Goal: Transaction & Acquisition: Obtain resource

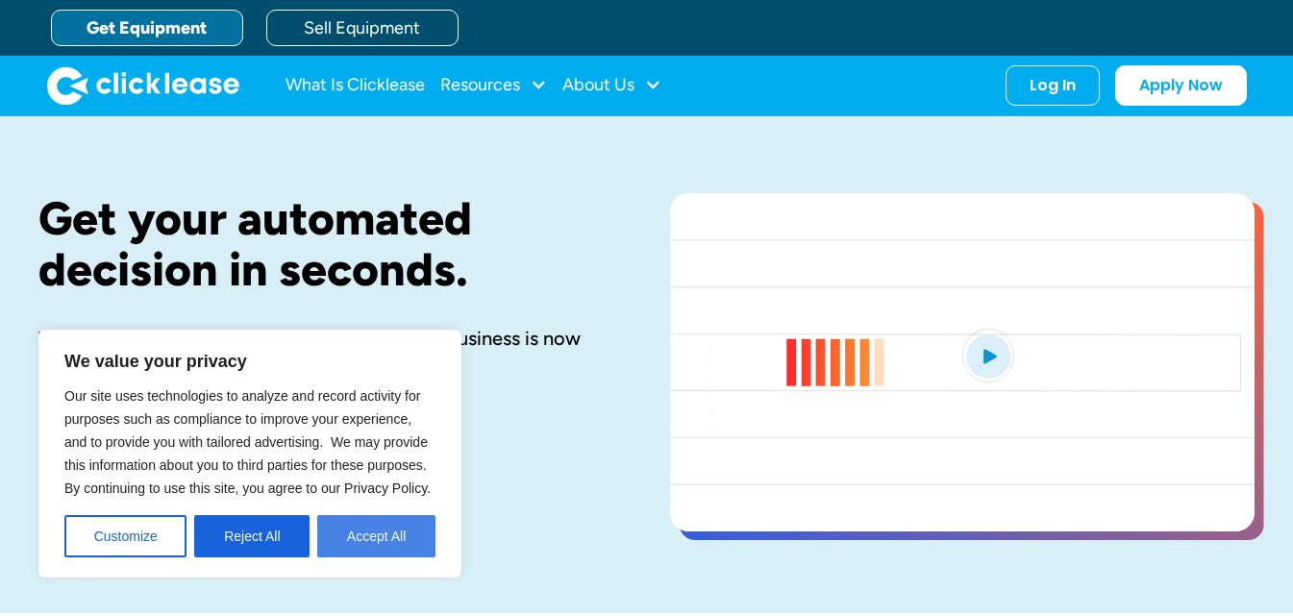
click at [371, 532] on button "Accept All" at bounding box center [376, 536] width 118 height 42
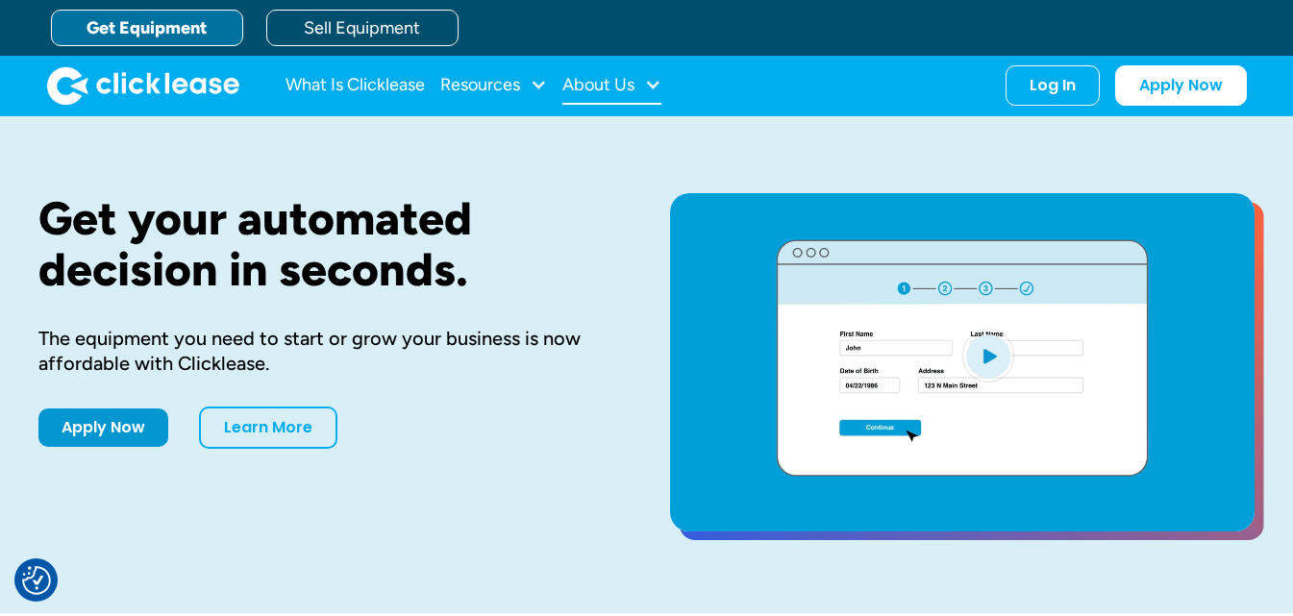
click at [654, 83] on div at bounding box center [652, 84] width 17 height 17
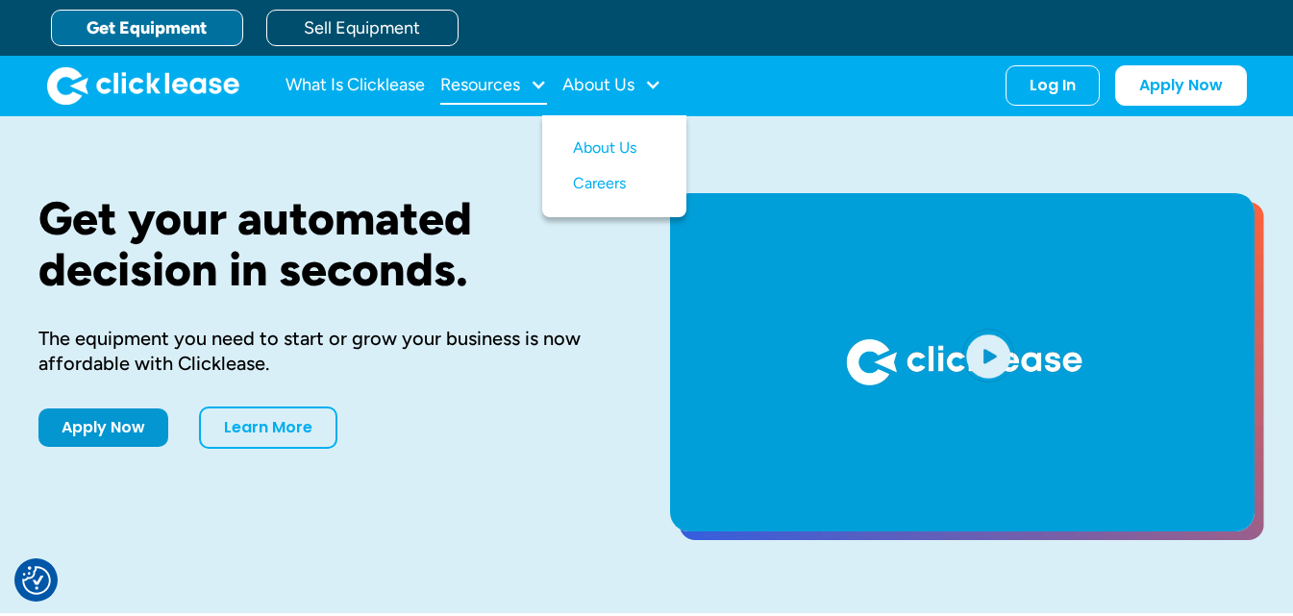
click at [536, 82] on div at bounding box center [538, 84] width 17 height 17
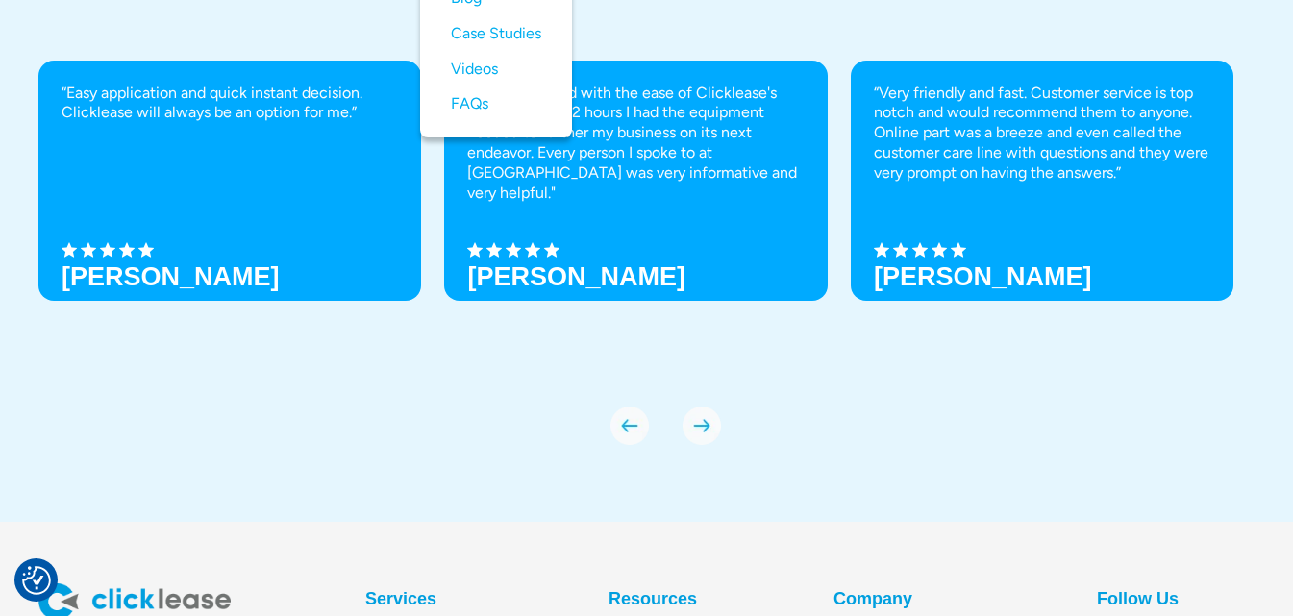
scroll to position [6823, 0]
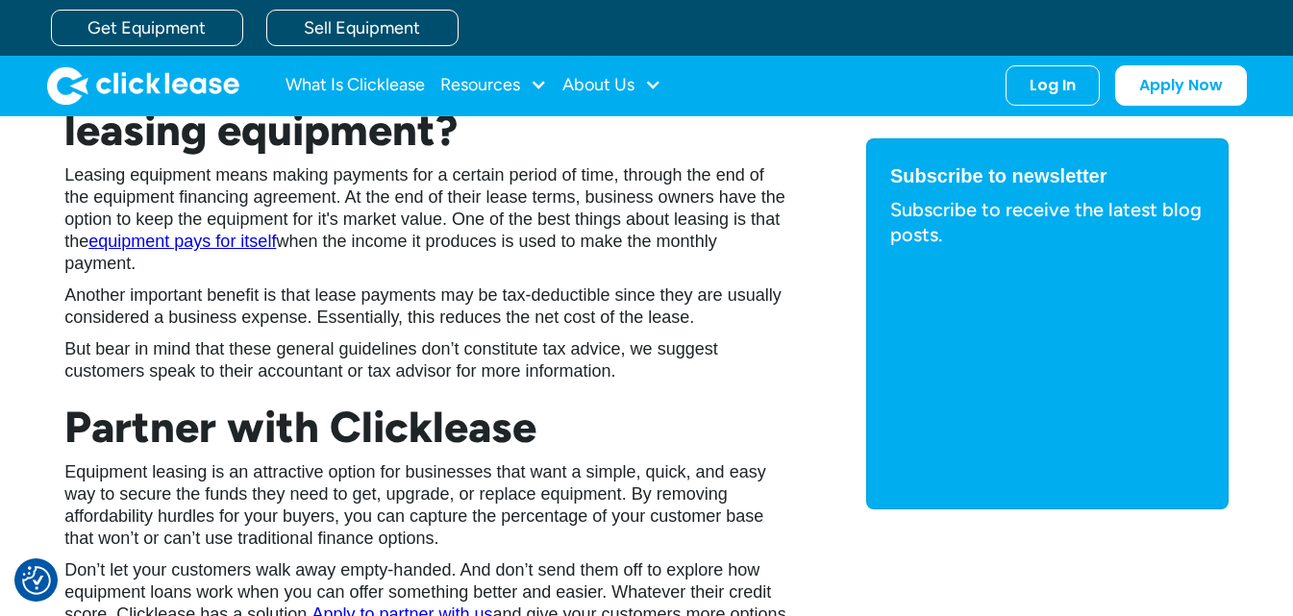
scroll to position [3365, 0]
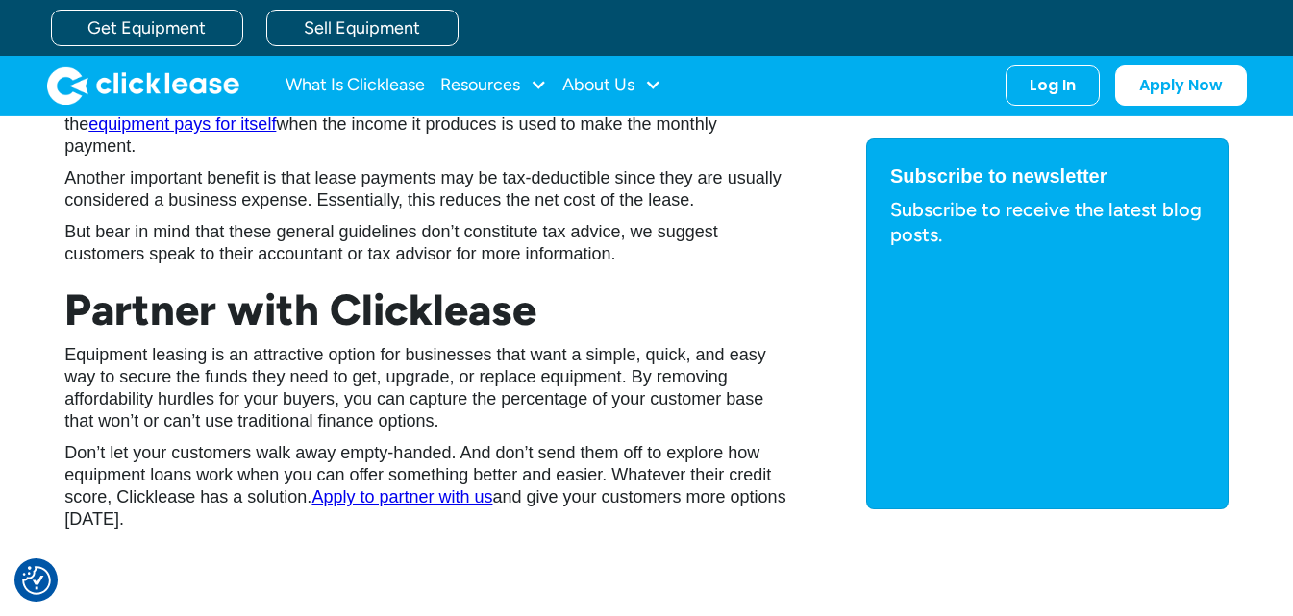
click at [440, 499] on link "Apply to partner with us" at bounding box center [402, 496] width 181 height 19
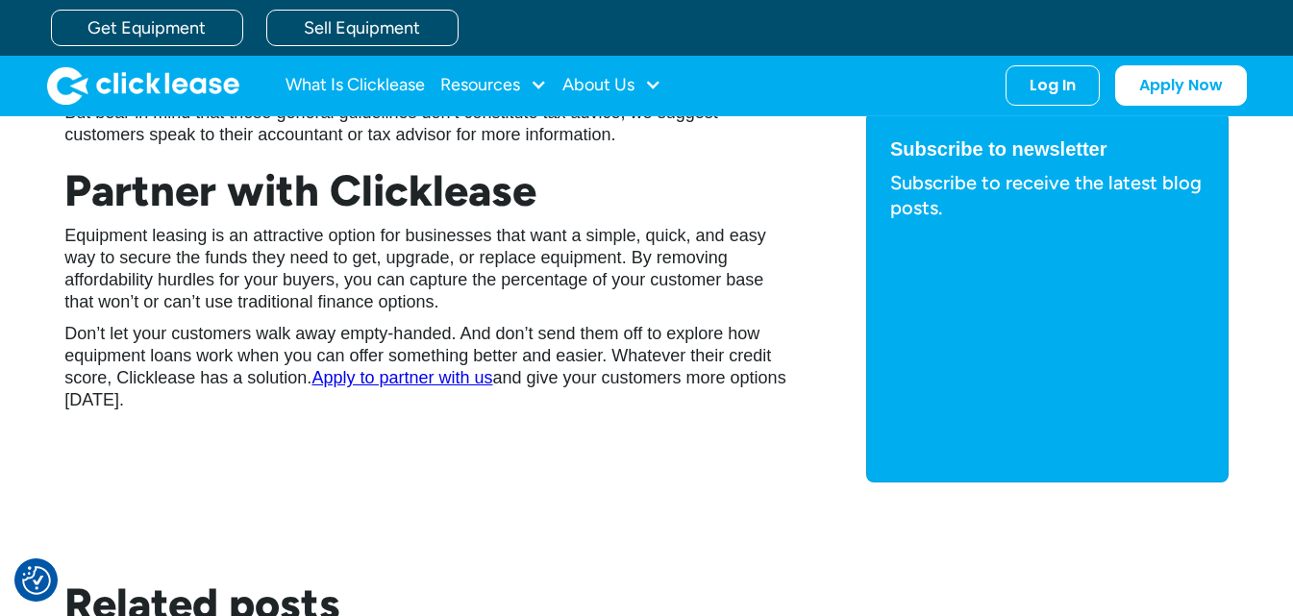
scroll to position [3483, 0]
click at [420, 381] on link "Apply to partner with us" at bounding box center [402, 378] width 181 height 19
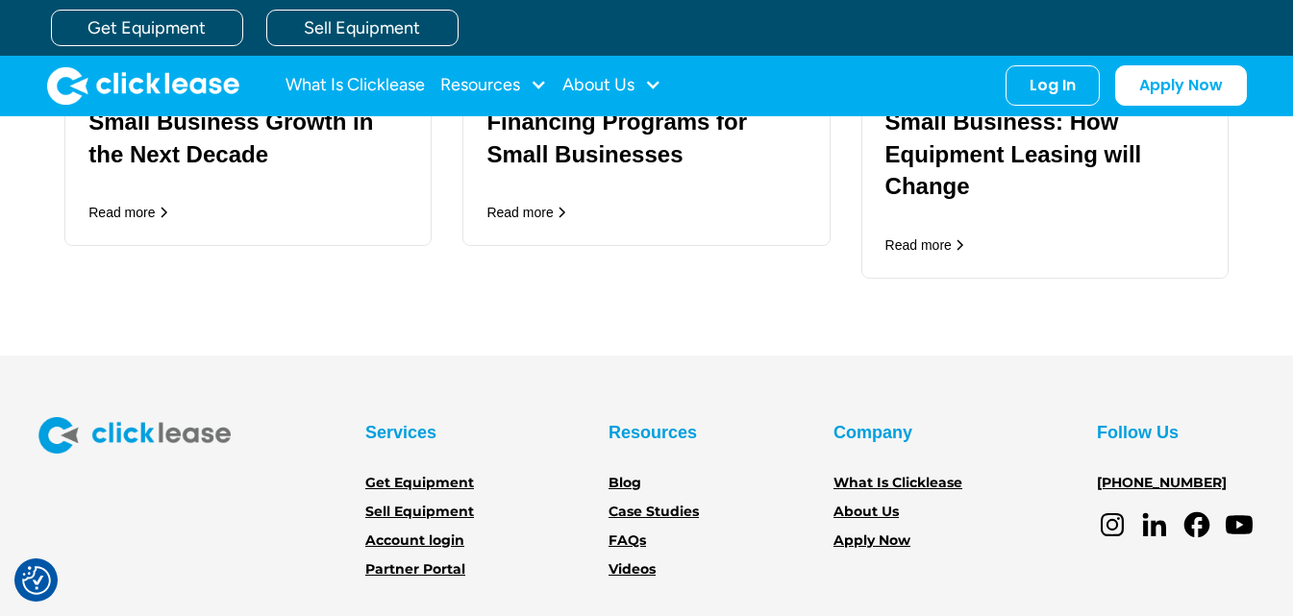
scroll to position [4507, 0]
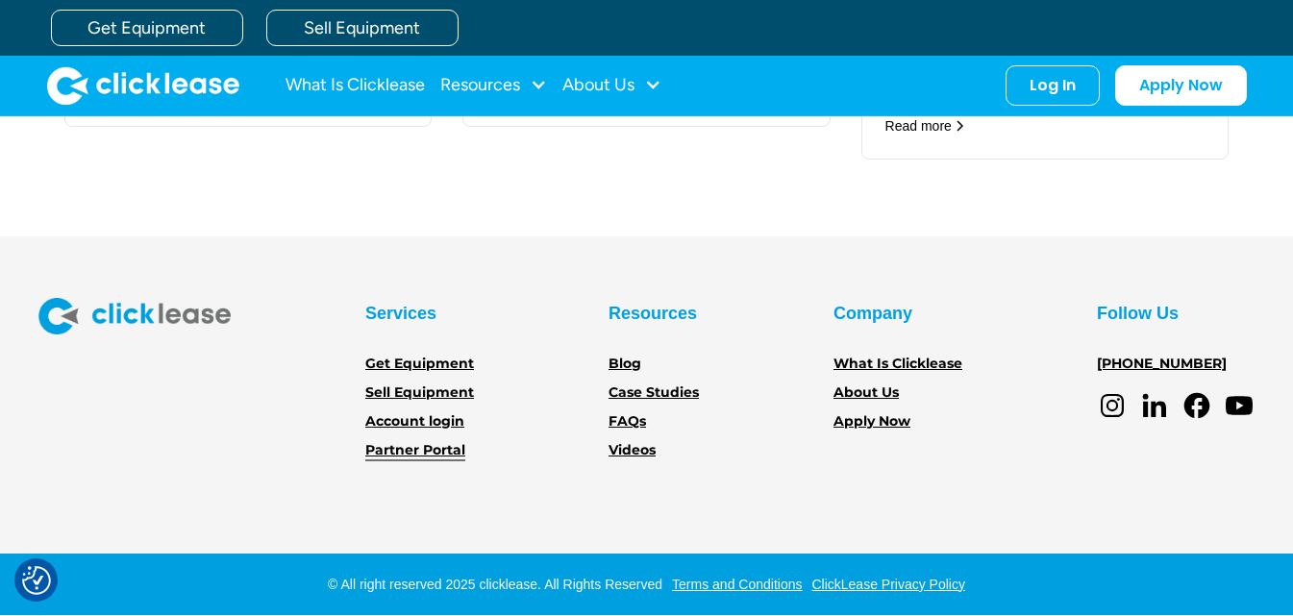
click at [410, 451] on link "Partner Portal" at bounding box center [415, 450] width 100 height 21
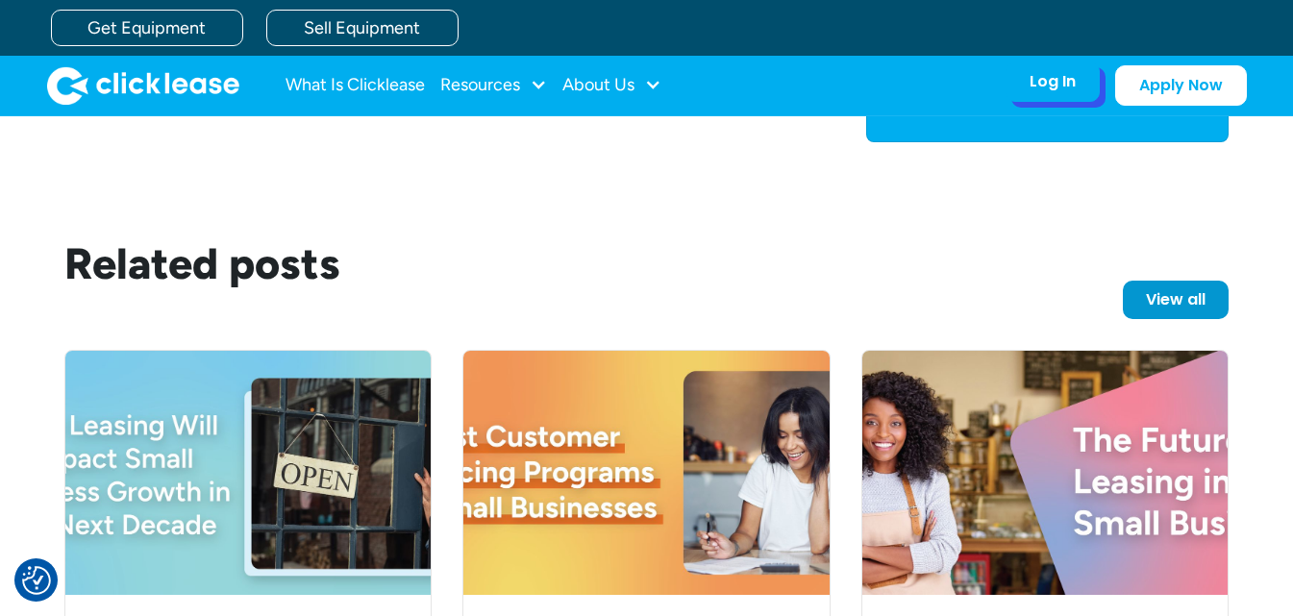
scroll to position [3738, 0]
